Goal: Information Seeking & Learning: Learn about a topic

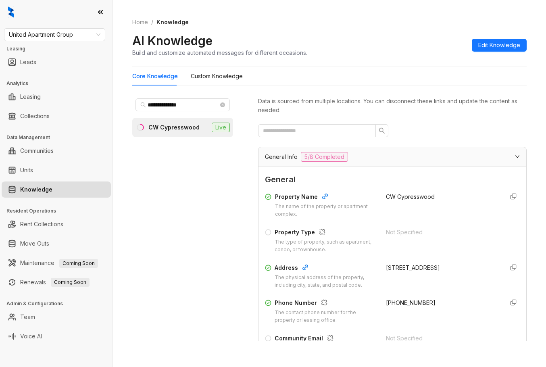
scroll to position [1892, 0]
